Goal: Task Accomplishment & Management: Use online tool/utility

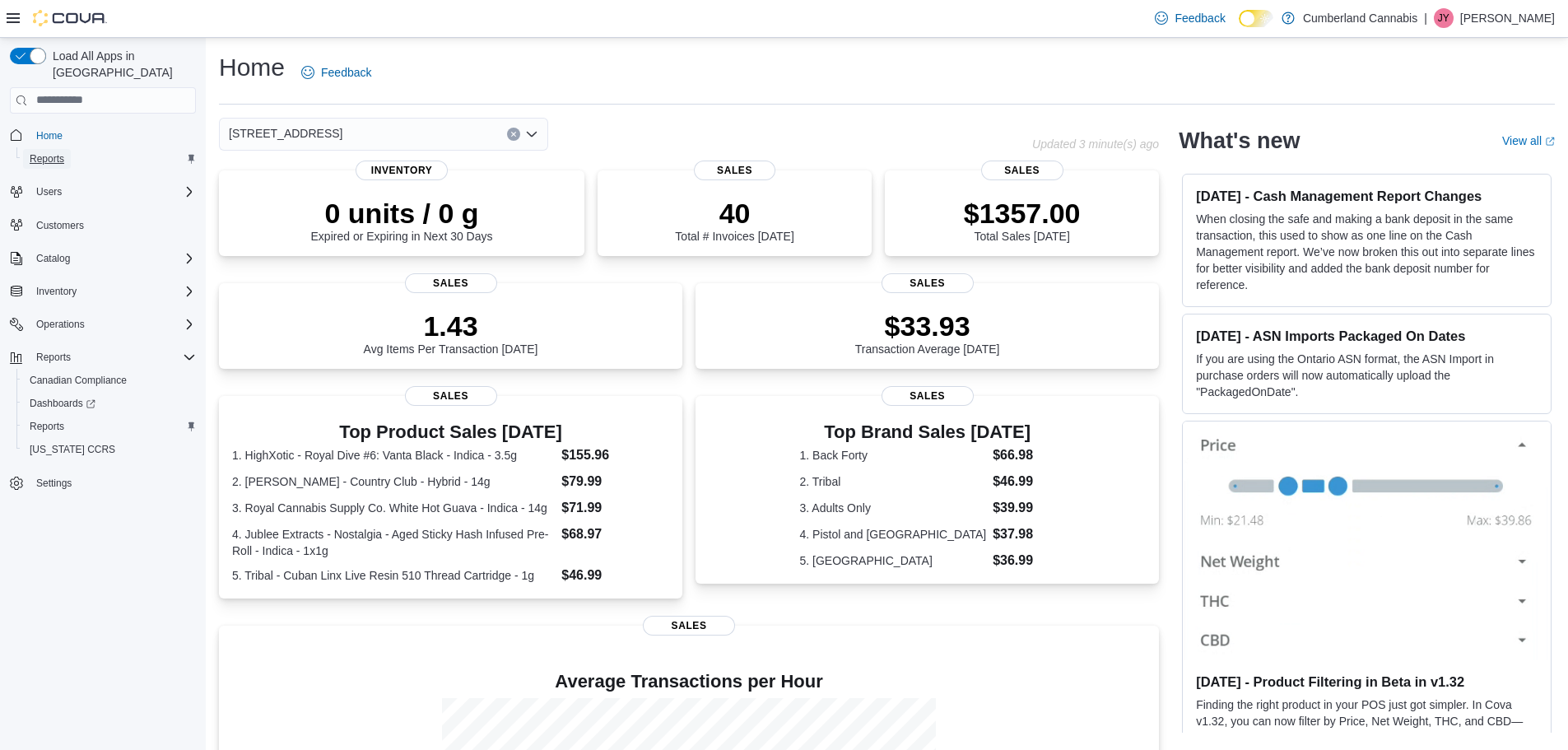
click at [52, 152] on span "Reports" at bounding box center [47, 158] width 35 height 13
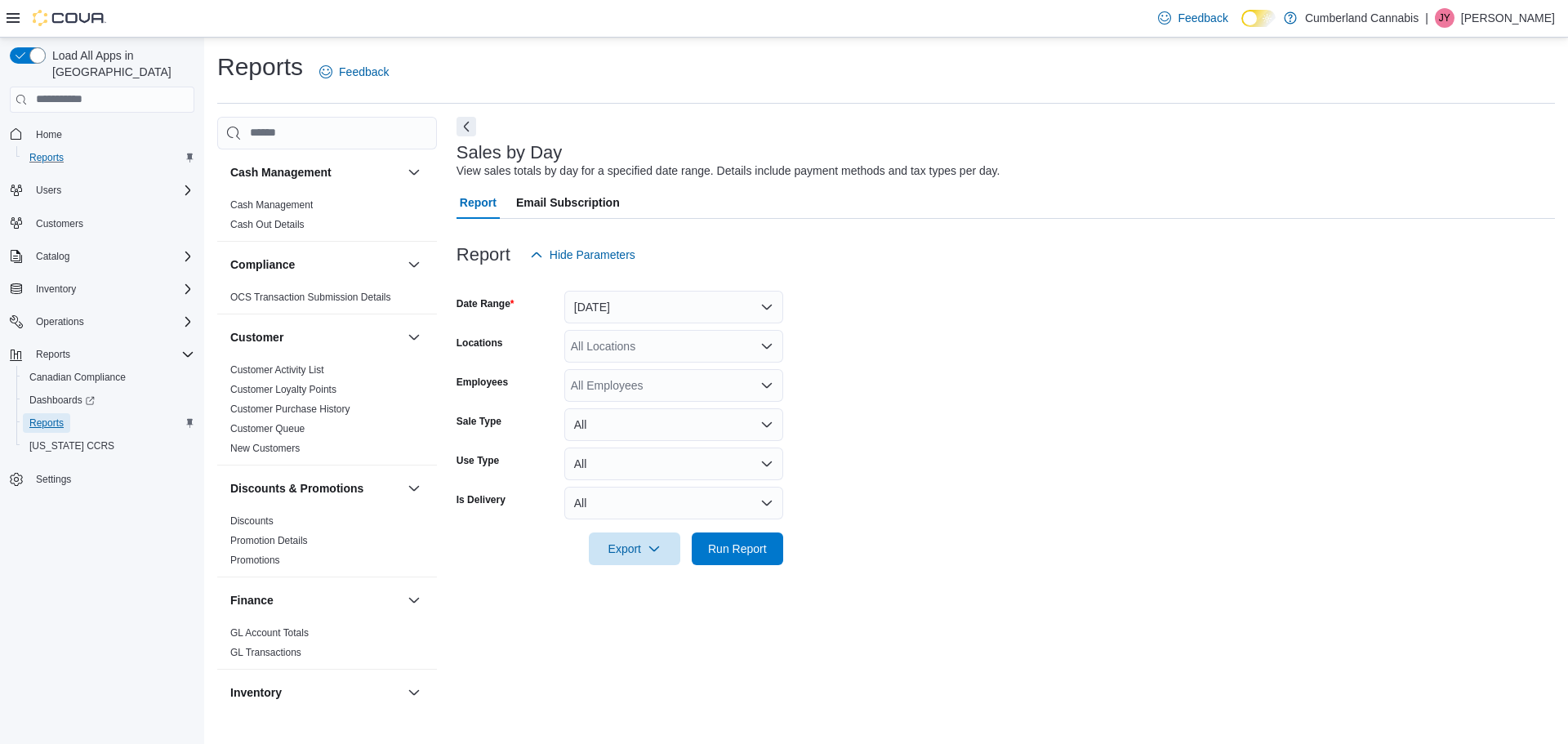
click at [57, 417] on span "Reports" at bounding box center [46, 423] width 34 height 13
click at [651, 304] on button "Yesterday" at bounding box center [674, 307] width 219 height 33
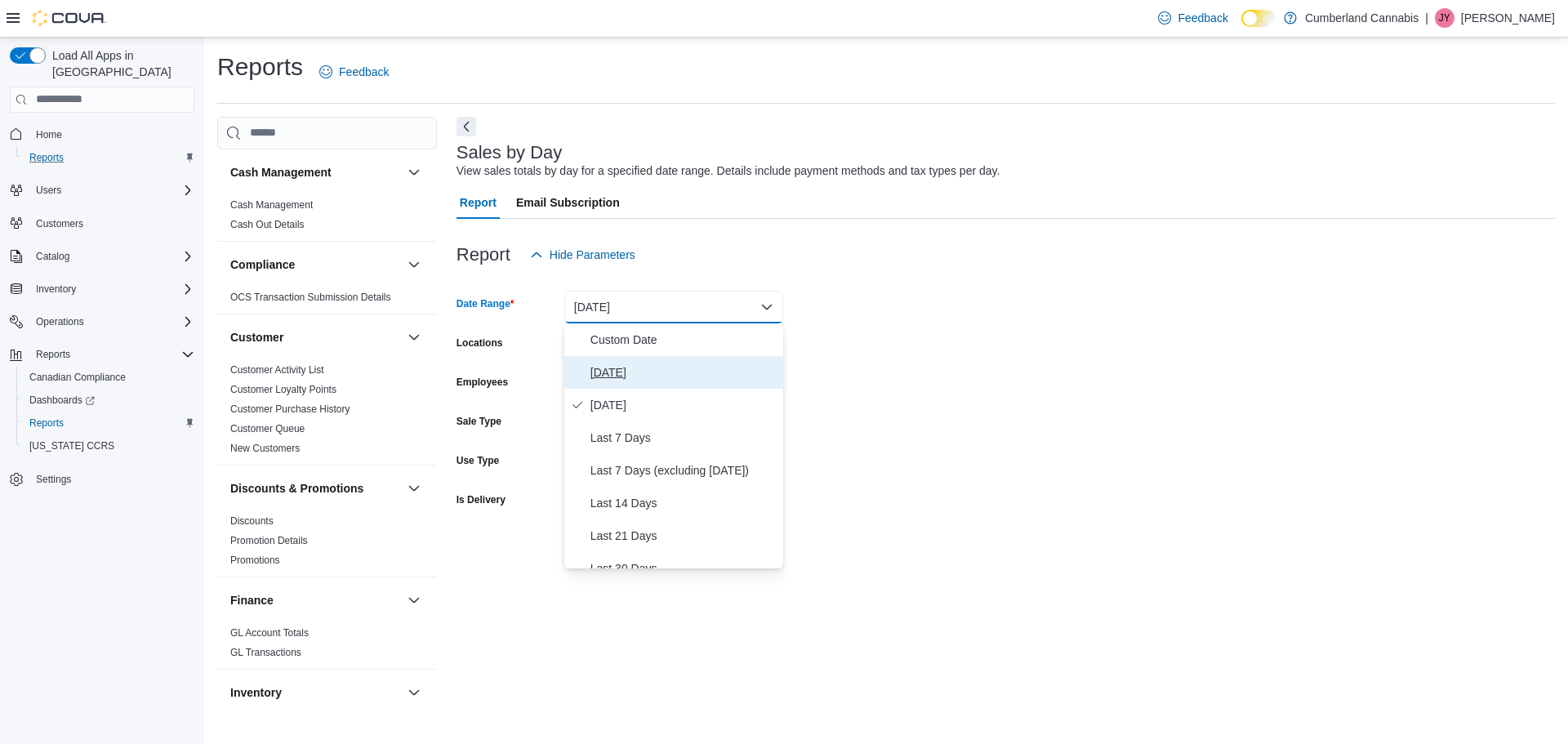
click at [601, 372] on span "Today" at bounding box center [683, 372] width 186 height 20
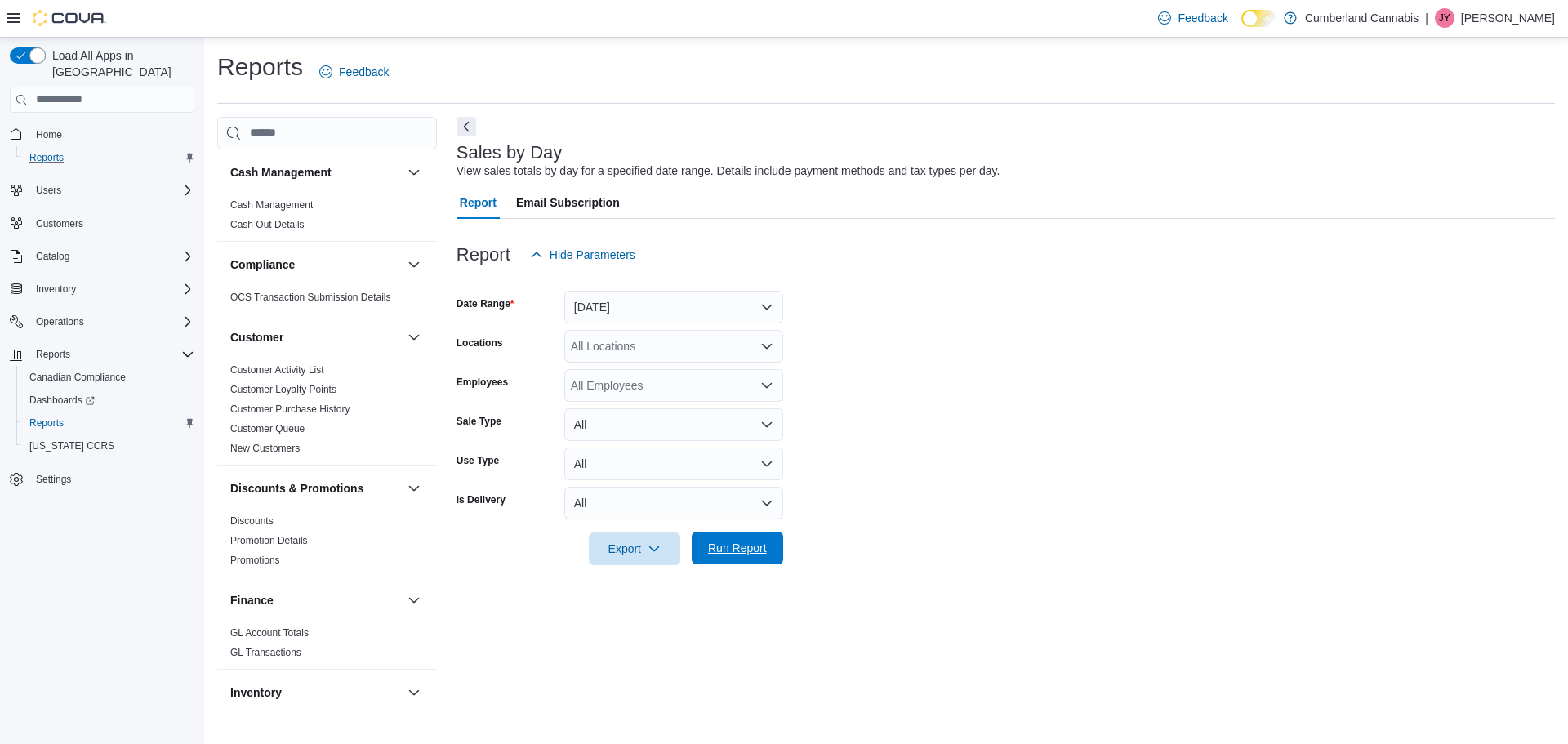
click at [745, 549] on span "Run Report" at bounding box center [737, 547] width 58 height 16
